Goal: Transaction & Acquisition: Book appointment/travel/reservation

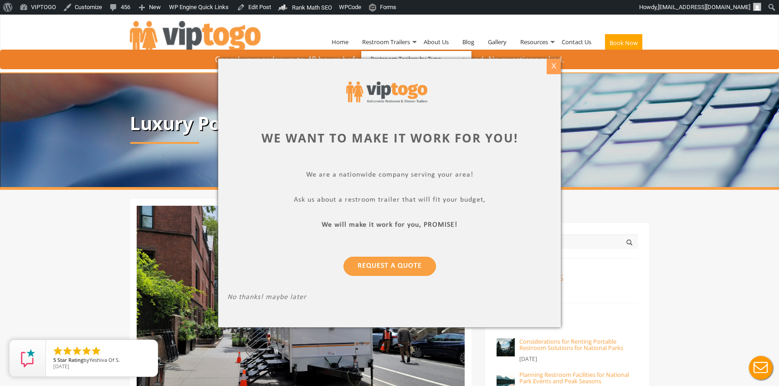
click at [557, 68] on div "X" at bounding box center [554, 66] width 14 height 15
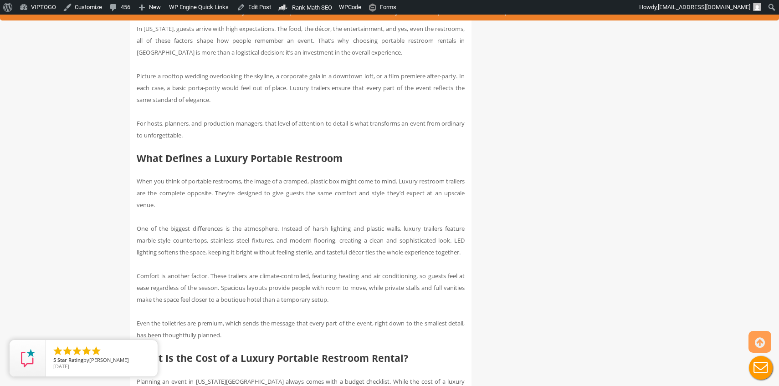
scroll to position [1258, 0]
drag, startPoint x: 151, startPoint y: 349, endPoint x: 158, endPoint y: 347, distance: 6.8
click at [0, 0] on icon "close" at bounding box center [0, 0] width 0 height 0
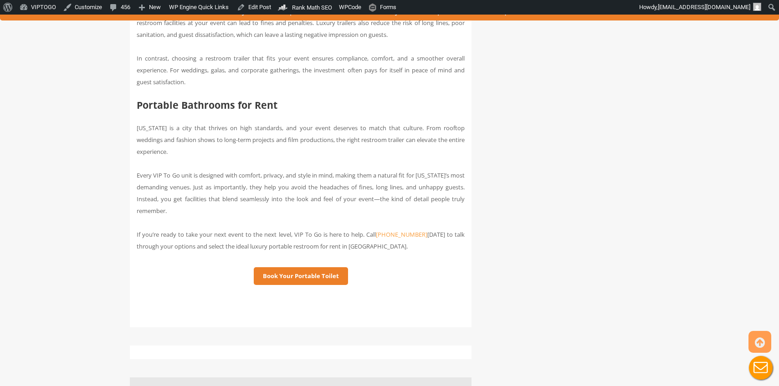
scroll to position [1726, 0]
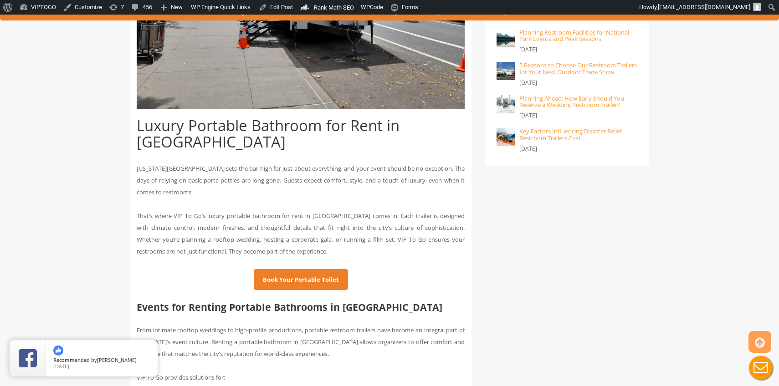
click at [303, 212] on span "That’s where VIP To Go’s luxury portable bathroom for rent in NYC comes in. Eac…" at bounding box center [301, 234] width 328 height 44
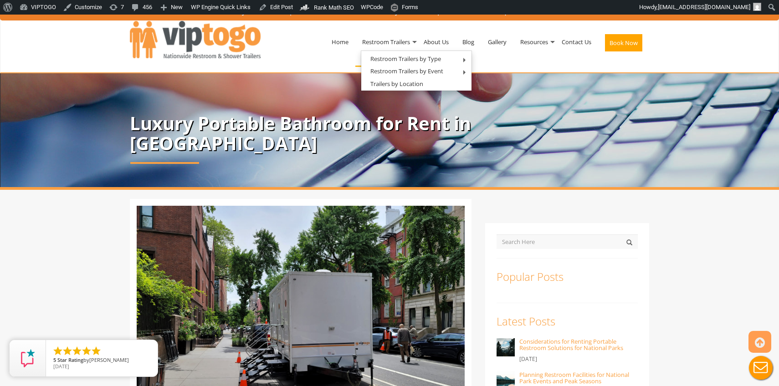
scroll to position [1199, 0]
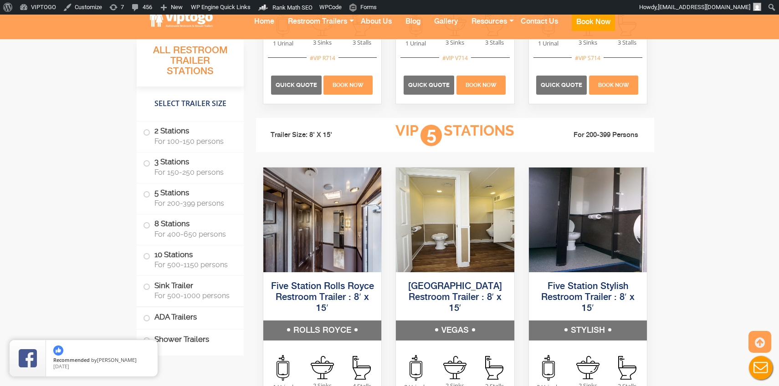
scroll to position [1499, 0]
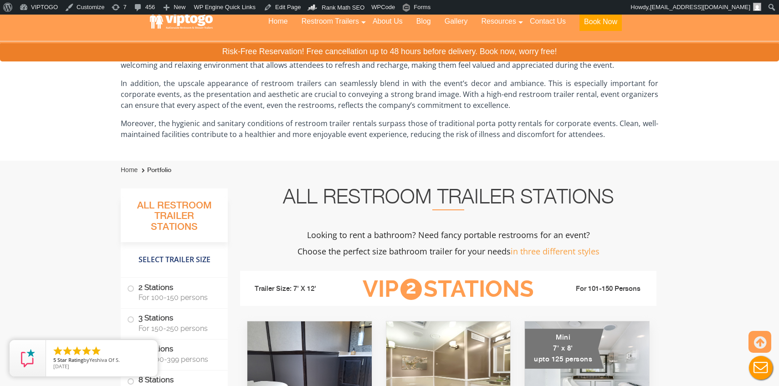
scroll to position [210, 0]
